Goal: Complete application form

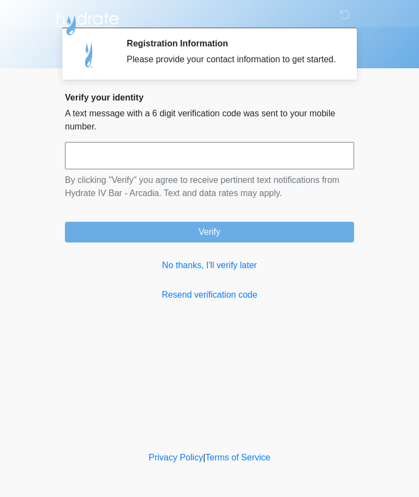
click at [152, 167] on input "text" at bounding box center [209, 155] width 289 height 27
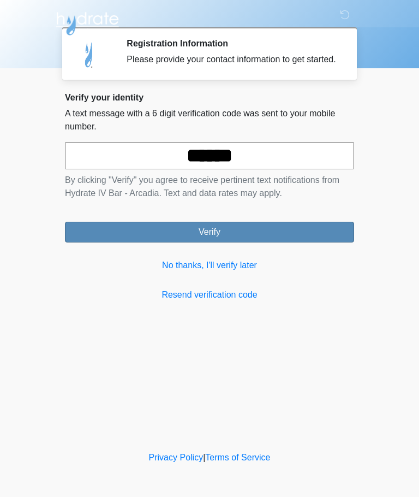
type input "******"
click at [158, 243] on button "Verify" at bounding box center [209, 232] width 289 height 21
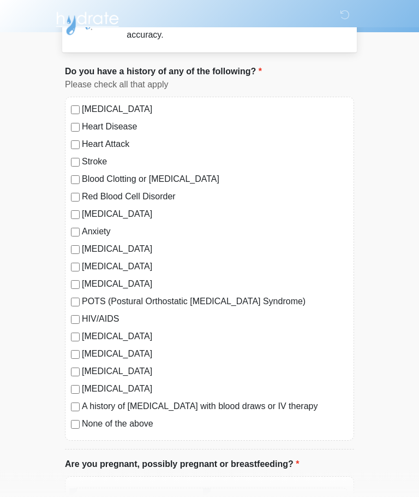
scroll to position [38, 0]
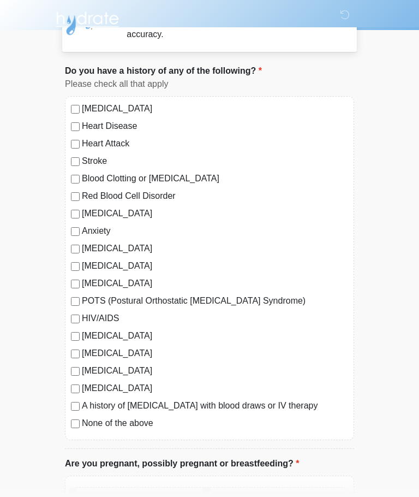
click at [71, 240] on div "High Blood Pressure Heart Disease Heart Attack Stroke Blood Clotting or Bleedin…" at bounding box center [209, 269] width 289 height 344
click at [69, 235] on div "High Blood Pressure Heart Disease Heart Attack Stroke Blood Clotting or Bleedin…" at bounding box center [209, 269] width 289 height 344
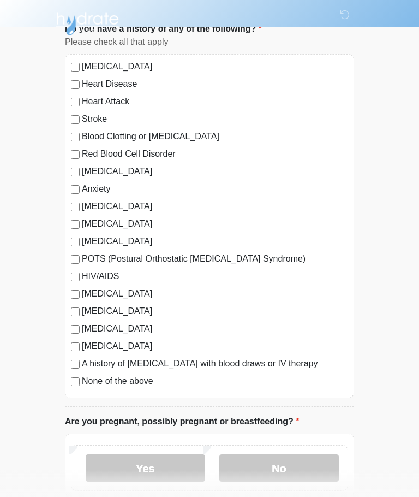
scroll to position [89, 0]
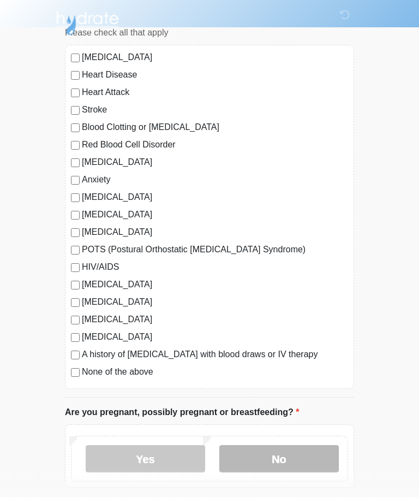
click at [263, 465] on label "No" at bounding box center [280, 459] width 120 height 27
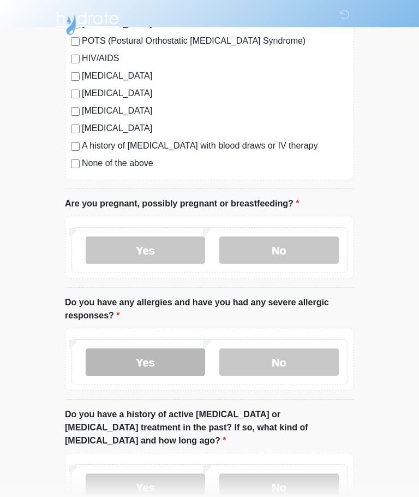
click at [127, 359] on label "Yes" at bounding box center [146, 362] width 120 height 27
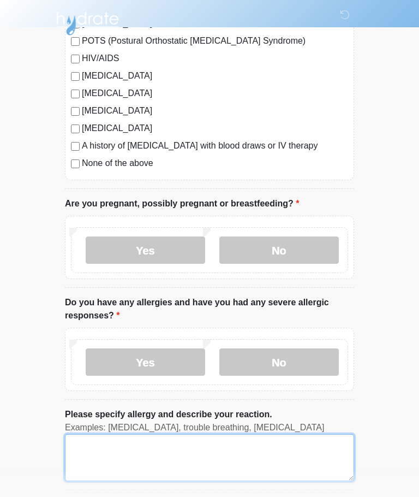
click at [106, 451] on textarea "Please specify allergy and describe your reaction." at bounding box center [209, 457] width 289 height 47
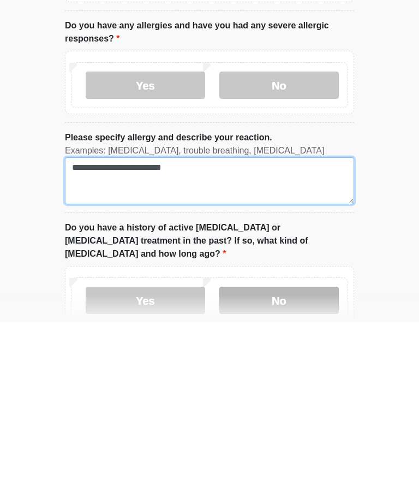
type textarea "**********"
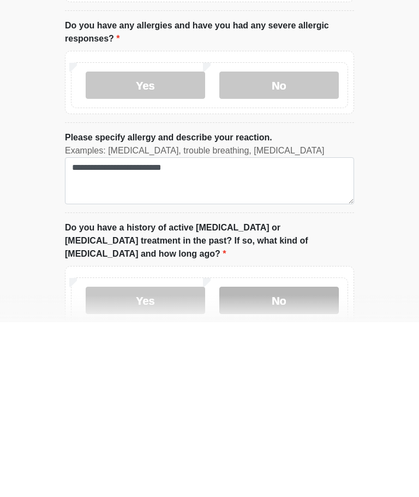
click at [269, 462] on label "No" at bounding box center [280, 475] width 120 height 27
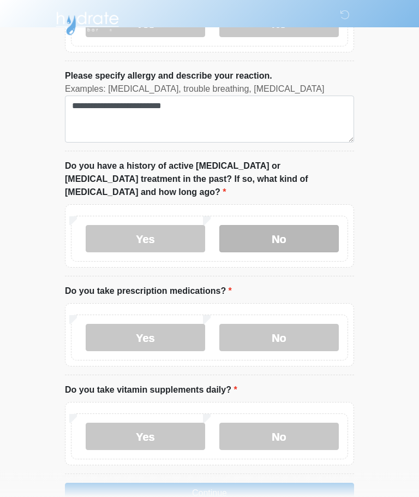
scroll to position [650, 0]
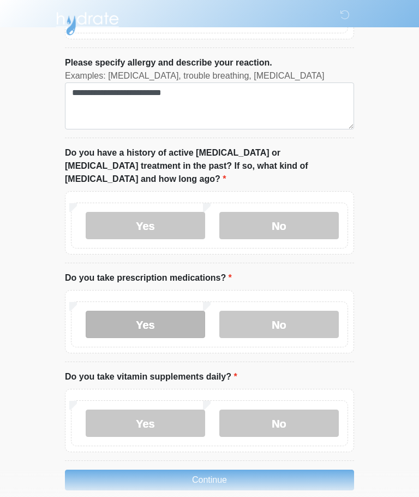
click at [129, 311] on label "Yes" at bounding box center [146, 324] width 120 height 27
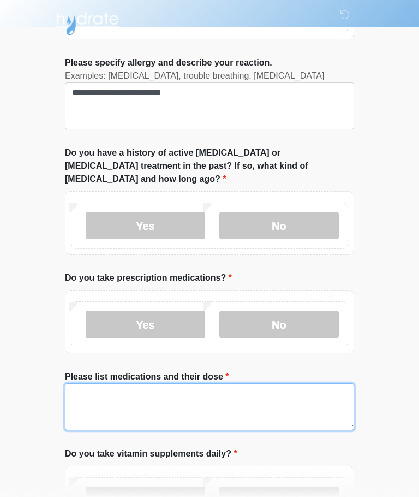
click at [141, 388] on textarea "Please list medications and their dose" at bounding box center [209, 406] width 289 height 47
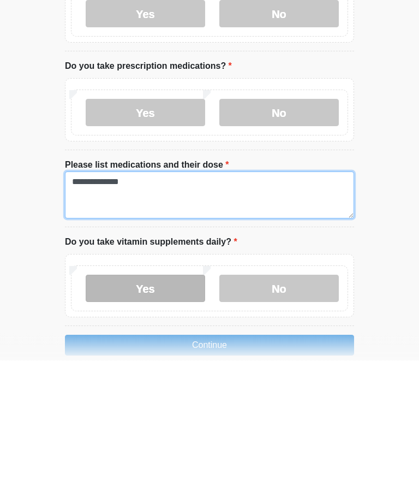
type textarea "**********"
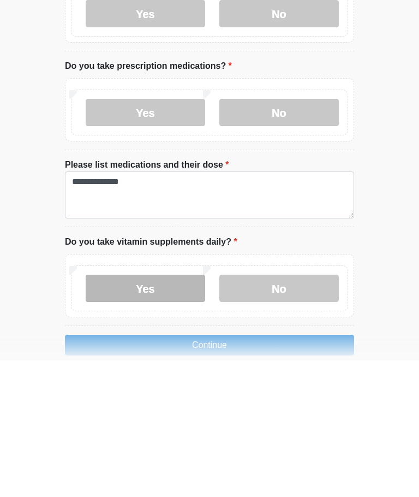
click at [144, 412] on label "Yes" at bounding box center [146, 425] width 120 height 27
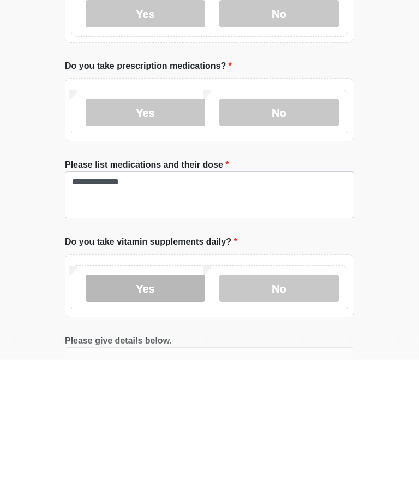
scroll to position [726, 0]
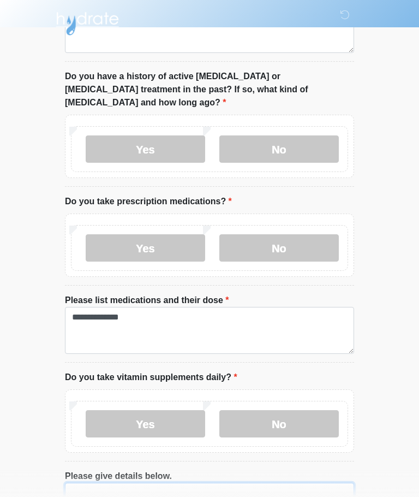
click at [131, 483] on textarea "Please give details below." at bounding box center [209, 506] width 289 height 47
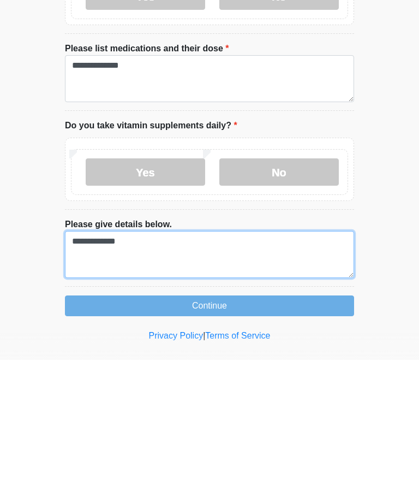
type textarea "**********"
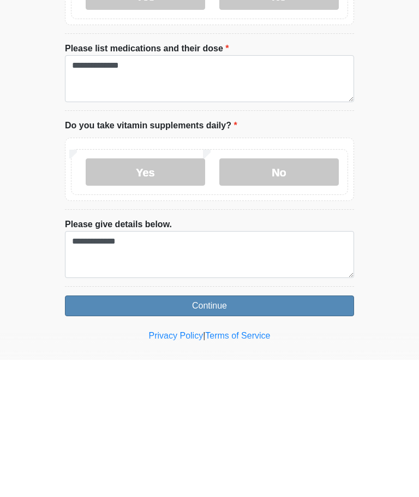
click at [158, 433] on button "Continue" at bounding box center [209, 443] width 289 height 21
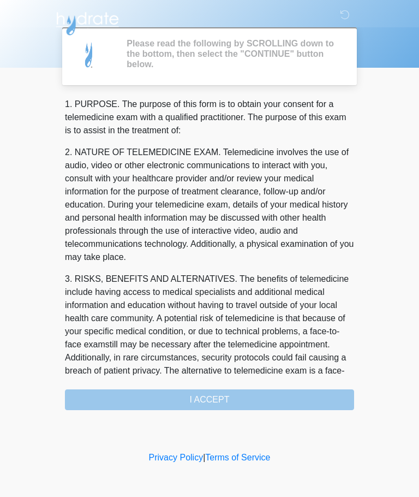
scroll to position [0, 0]
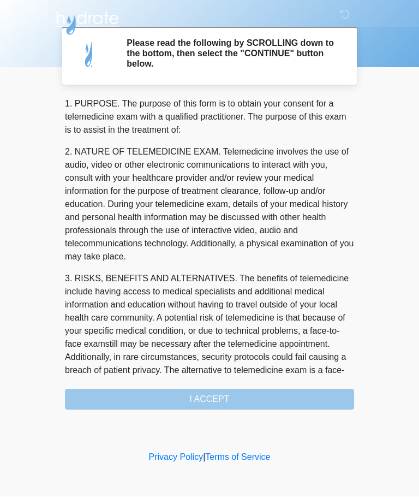
click at [137, 392] on div "1. PURPOSE. The purpose of this form is to obtain your consent for a telemedici…" at bounding box center [209, 254] width 289 height 312
click at [197, 394] on div "1. PURPOSE. The purpose of this form is to obtain your consent for a telemedici…" at bounding box center [209, 254] width 289 height 312
click at [209, 403] on div "1. PURPOSE. The purpose of this form is to obtain your consent for a telemedici…" at bounding box center [209, 254] width 289 height 312
click at [204, 401] on div "1. PURPOSE. The purpose of this form is to obtain your consent for a telemedici…" at bounding box center [209, 254] width 289 height 312
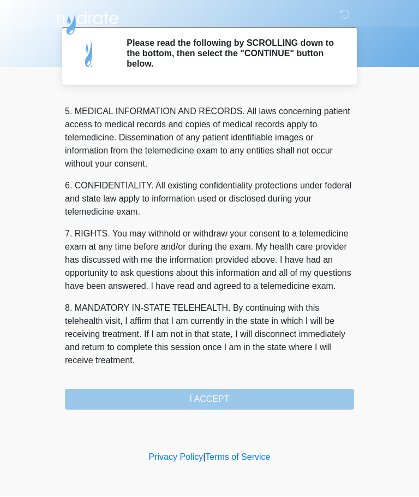
click at [174, 401] on div "1. PURPOSE. The purpose of this form is to obtain your consent for a telemedici…" at bounding box center [209, 254] width 289 height 312
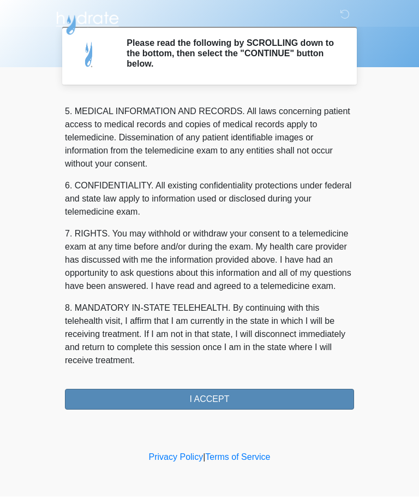
click at [192, 393] on button "I ACCEPT" at bounding box center [209, 399] width 289 height 21
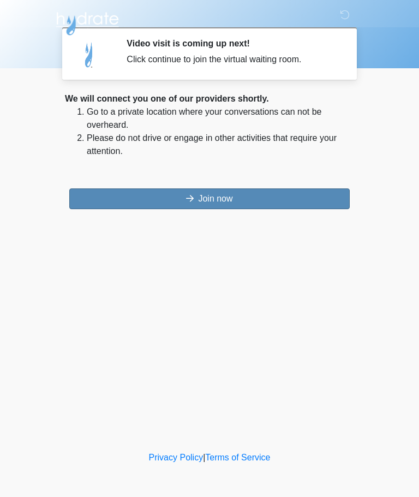
click at [225, 202] on button "Join now" at bounding box center [209, 198] width 281 height 21
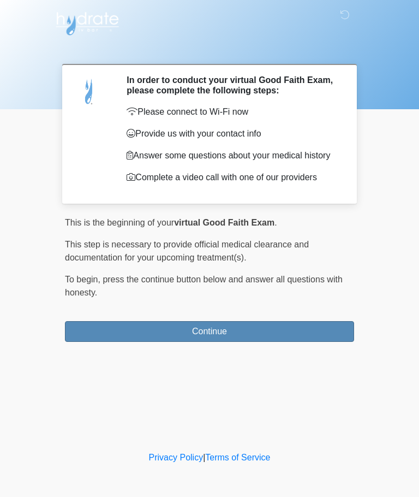
click at [315, 336] on button "Continue" at bounding box center [209, 331] width 289 height 21
